Goal: Task Accomplishment & Management: Manage account settings

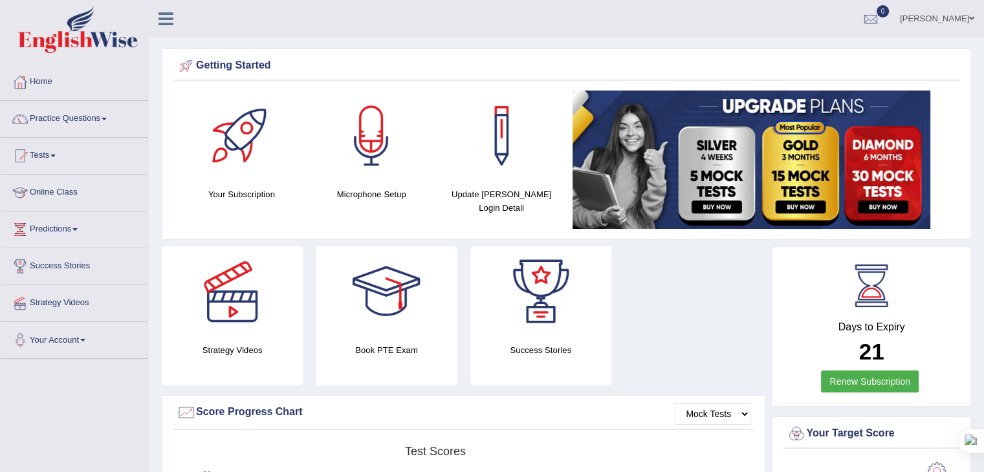
click at [923, 18] on link "[PERSON_NAME]" at bounding box center [937, 17] width 94 height 34
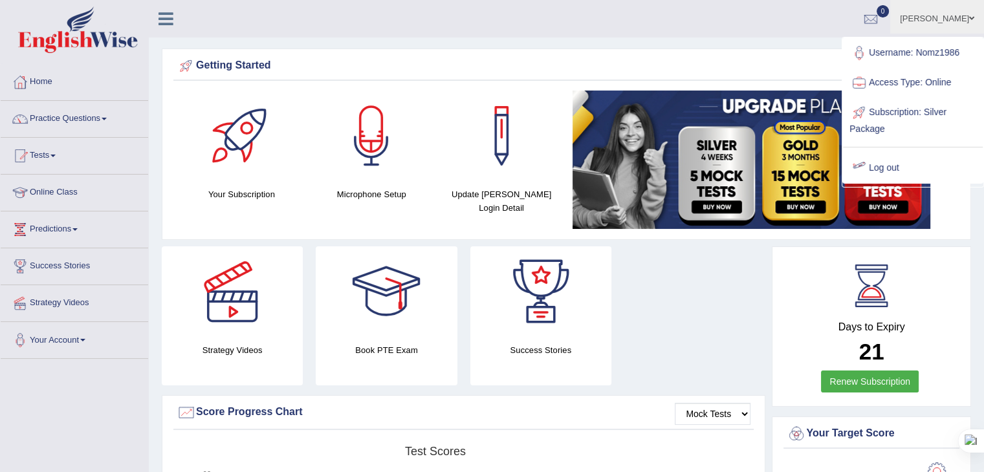
click at [882, 156] on link "Log out" at bounding box center [913, 168] width 140 height 30
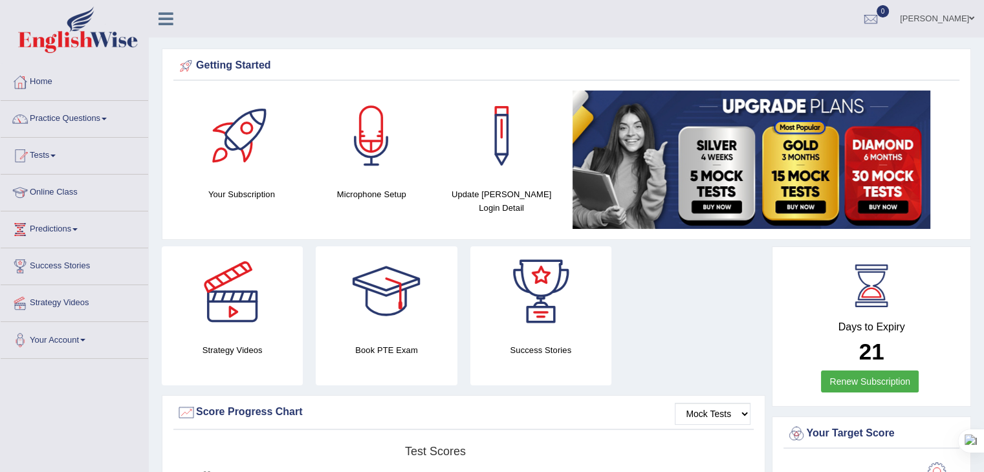
click at [956, 21] on link "Norman Paisawa" at bounding box center [937, 17] width 94 height 34
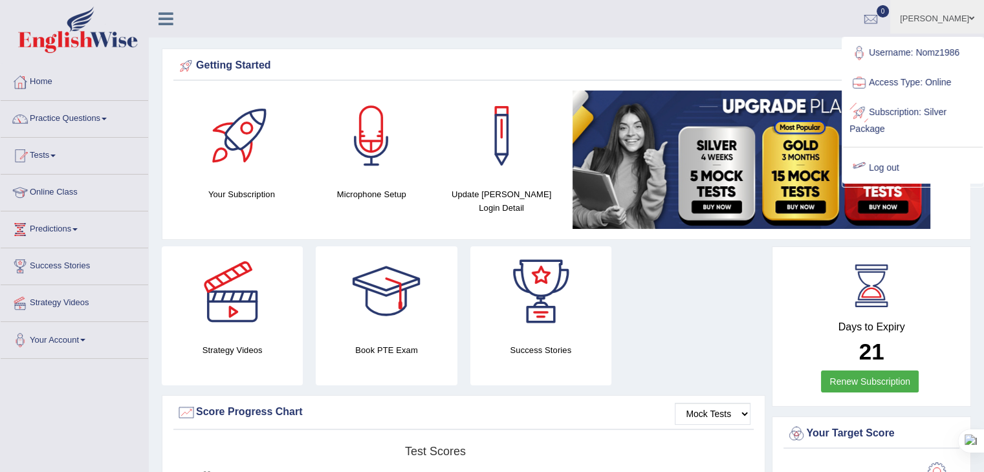
click at [881, 165] on link "Log out" at bounding box center [913, 168] width 140 height 30
